Goal: Use online tool/utility: Utilize a website feature to perform a specific function

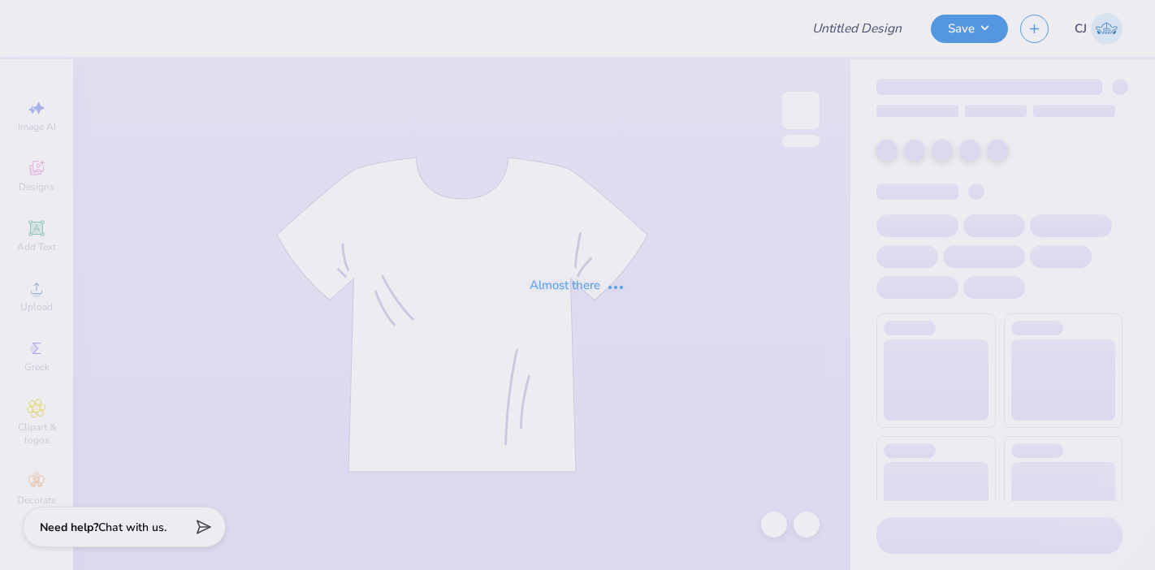
type input "[PERSON_NAME] : University of [US_STATE]: [PERSON_NAME]"
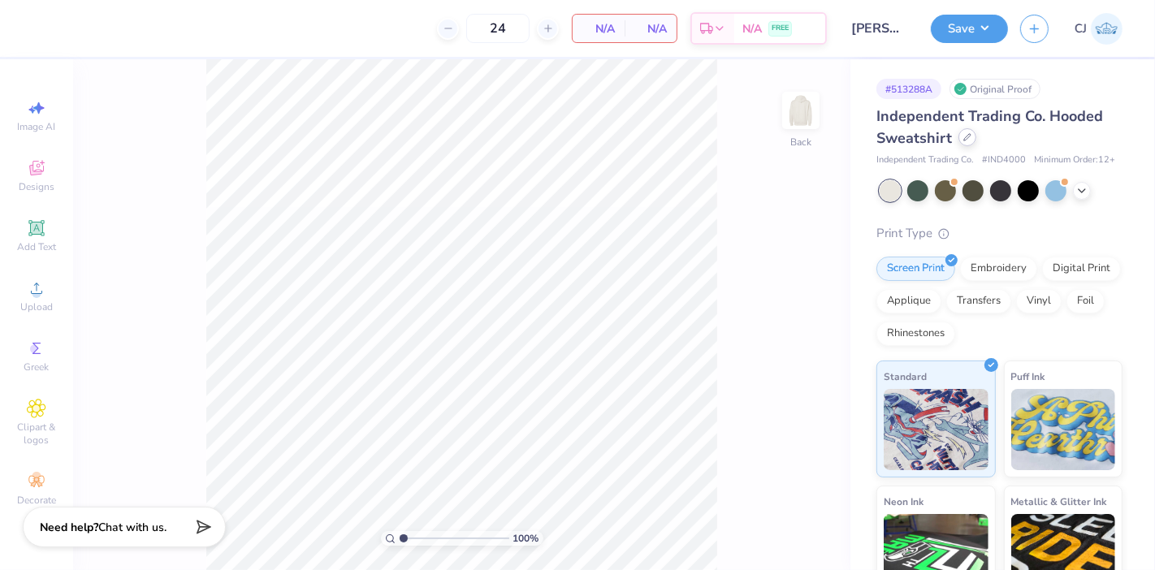
click at [964, 138] on icon at bounding box center [968, 137] width 8 height 8
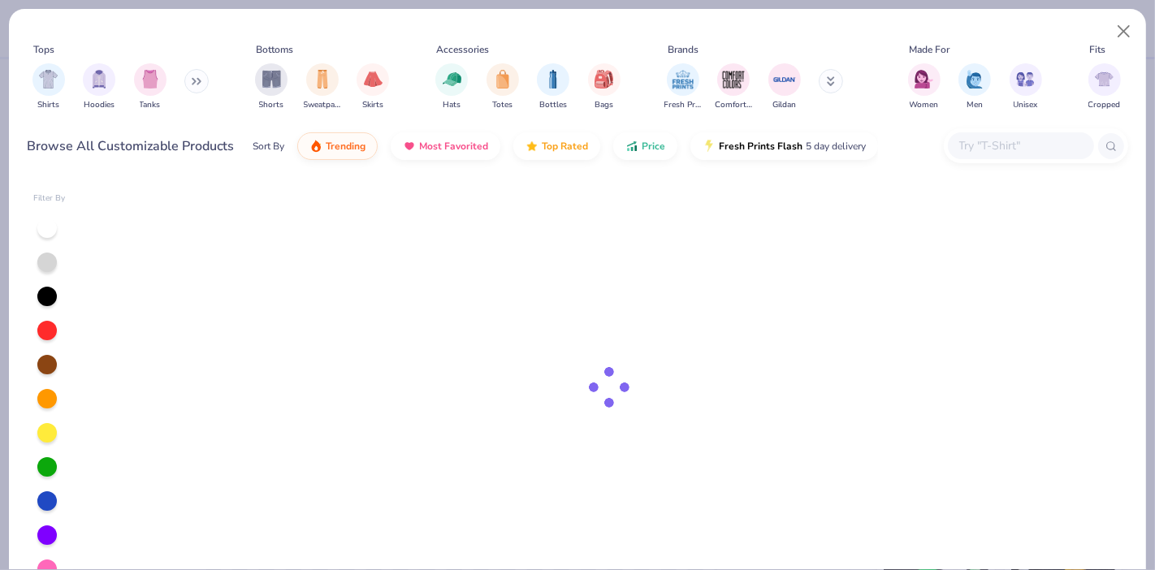
click at [1037, 154] on input "text" at bounding box center [1020, 145] width 125 height 19
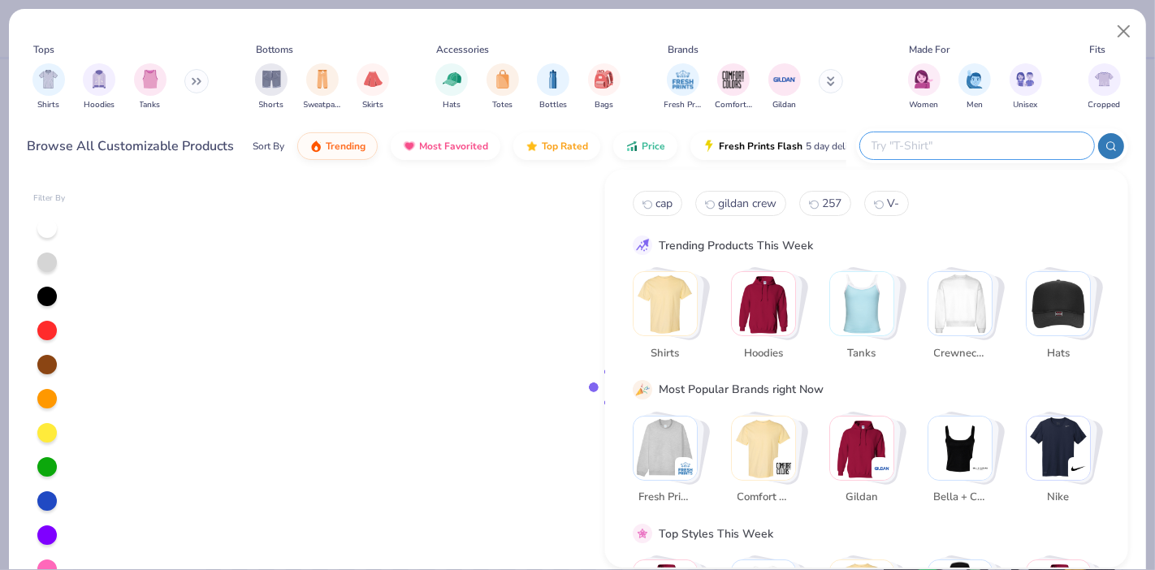
paste input "P1607"
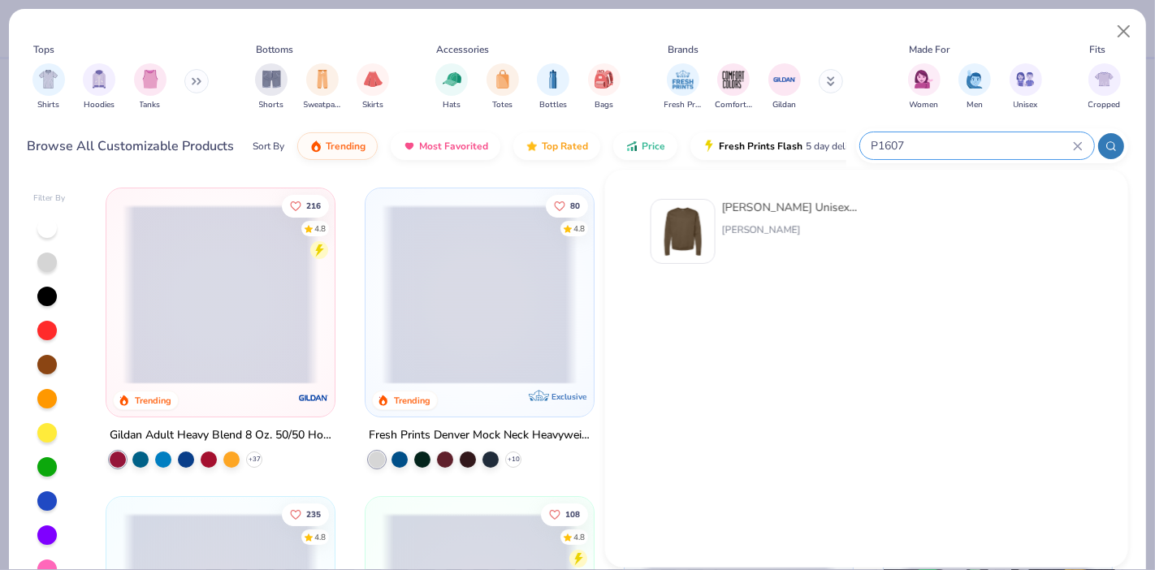
type input "P1607"
click at [778, 203] on div "[PERSON_NAME] Unisex 7.8 Oz. Ecosmart 50/50 Crewneck Sweatshirt" at bounding box center [790, 207] width 136 height 17
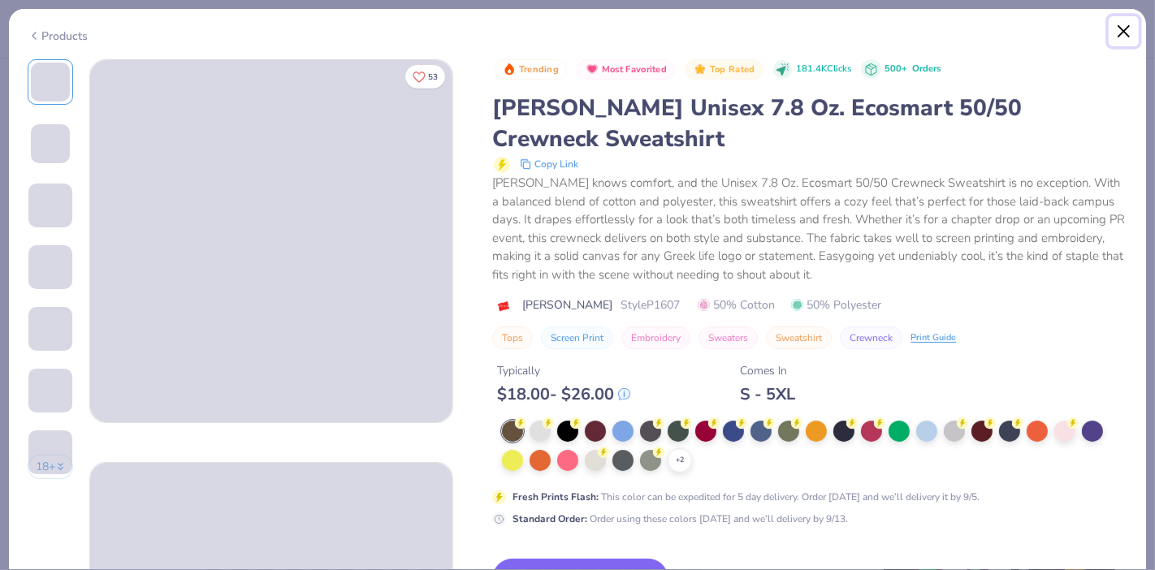
click at [1129, 29] on button "Close" at bounding box center [1124, 31] width 31 height 31
